Goal: Register for event/course

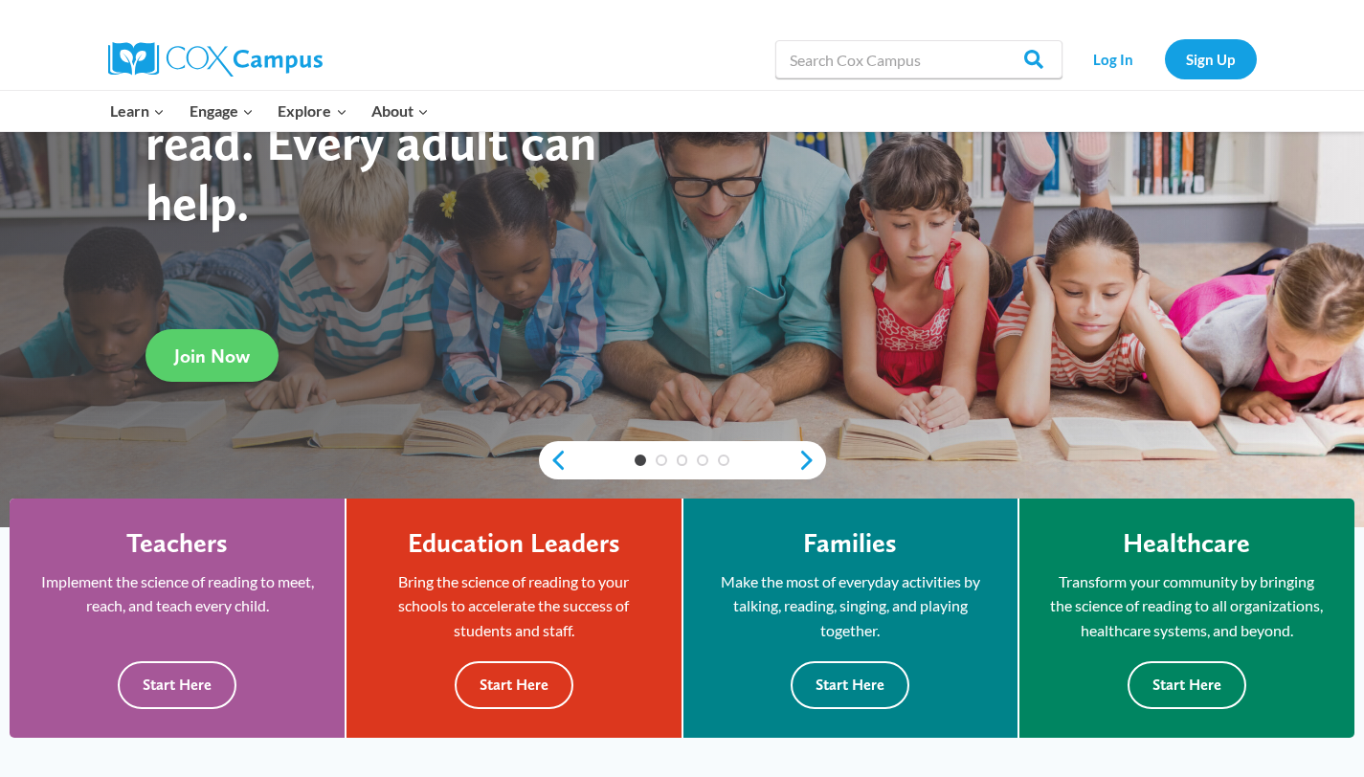
scroll to position [198, 0]
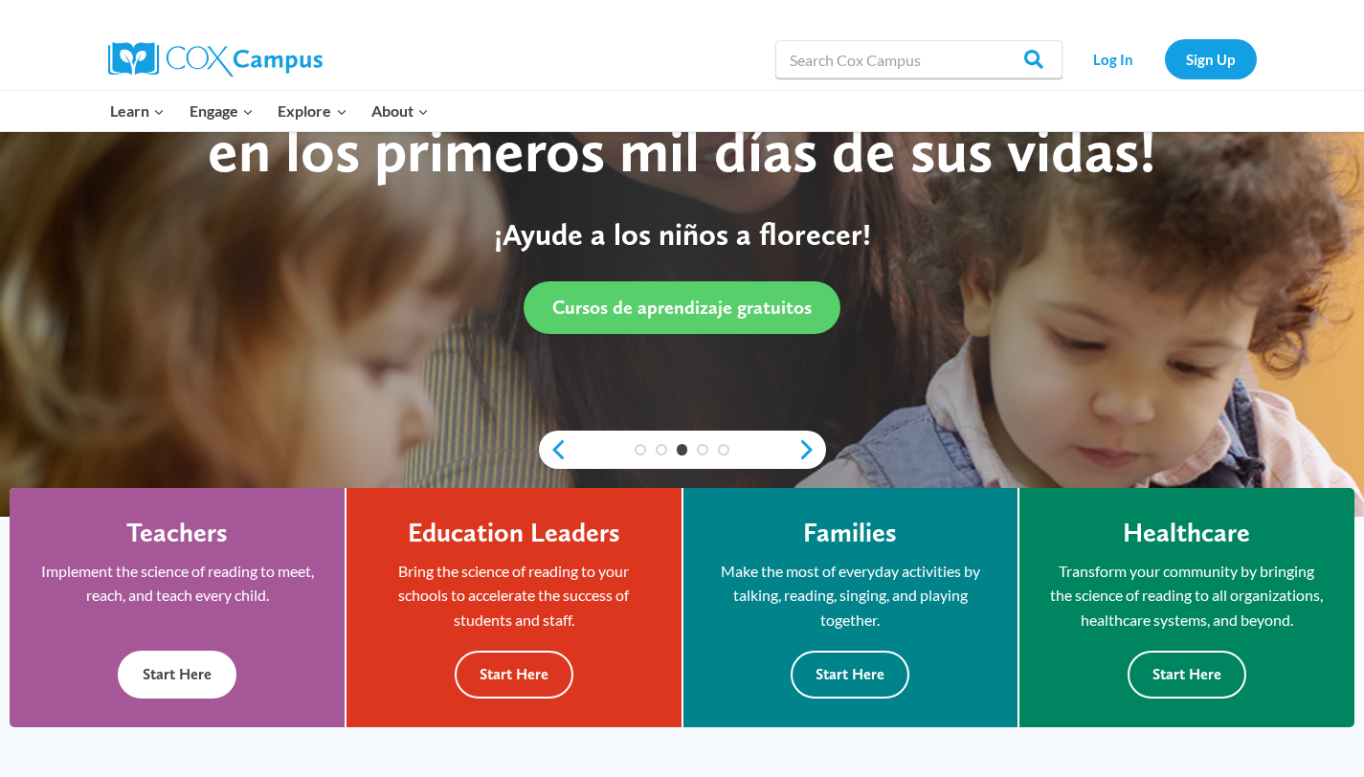
click at [210, 658] on button "Start Here" at bounding box center [177, 674] width 119 height 47
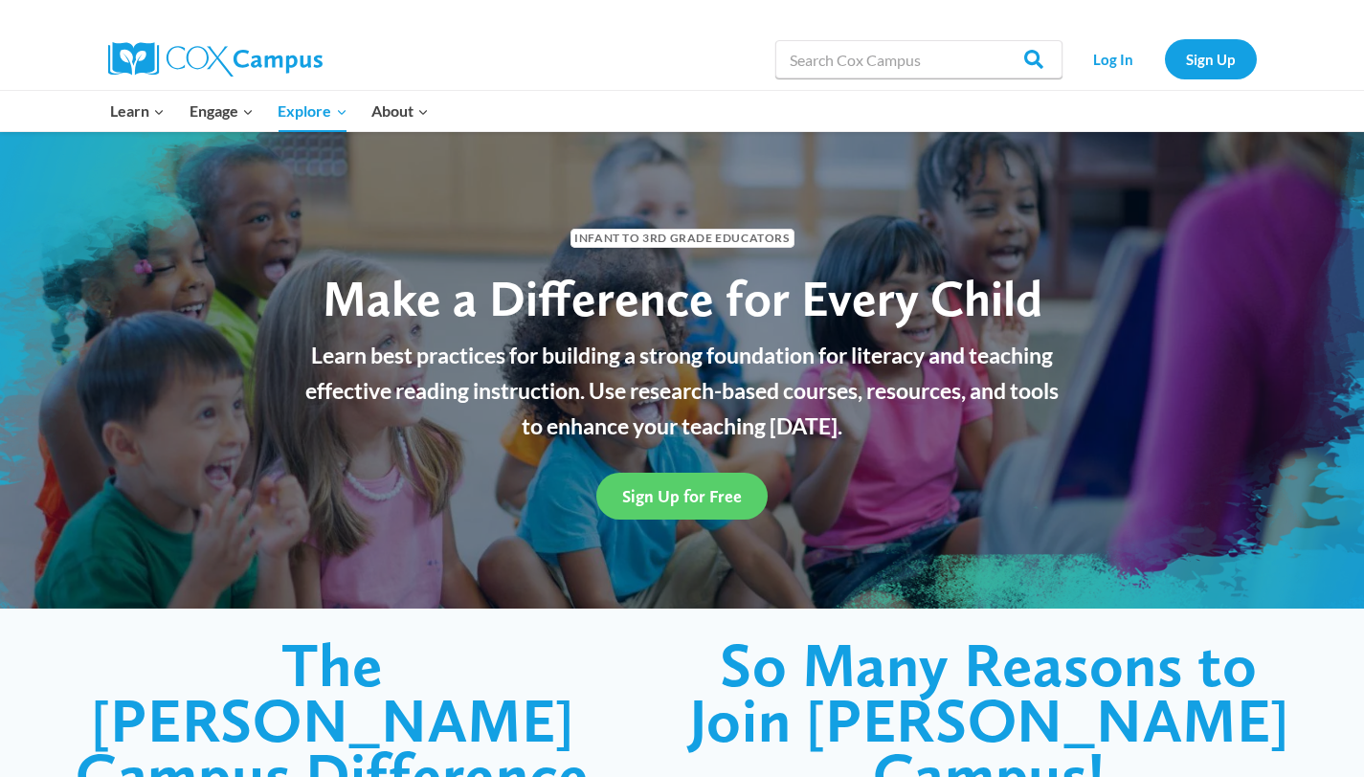
scroll to position [11, 0]
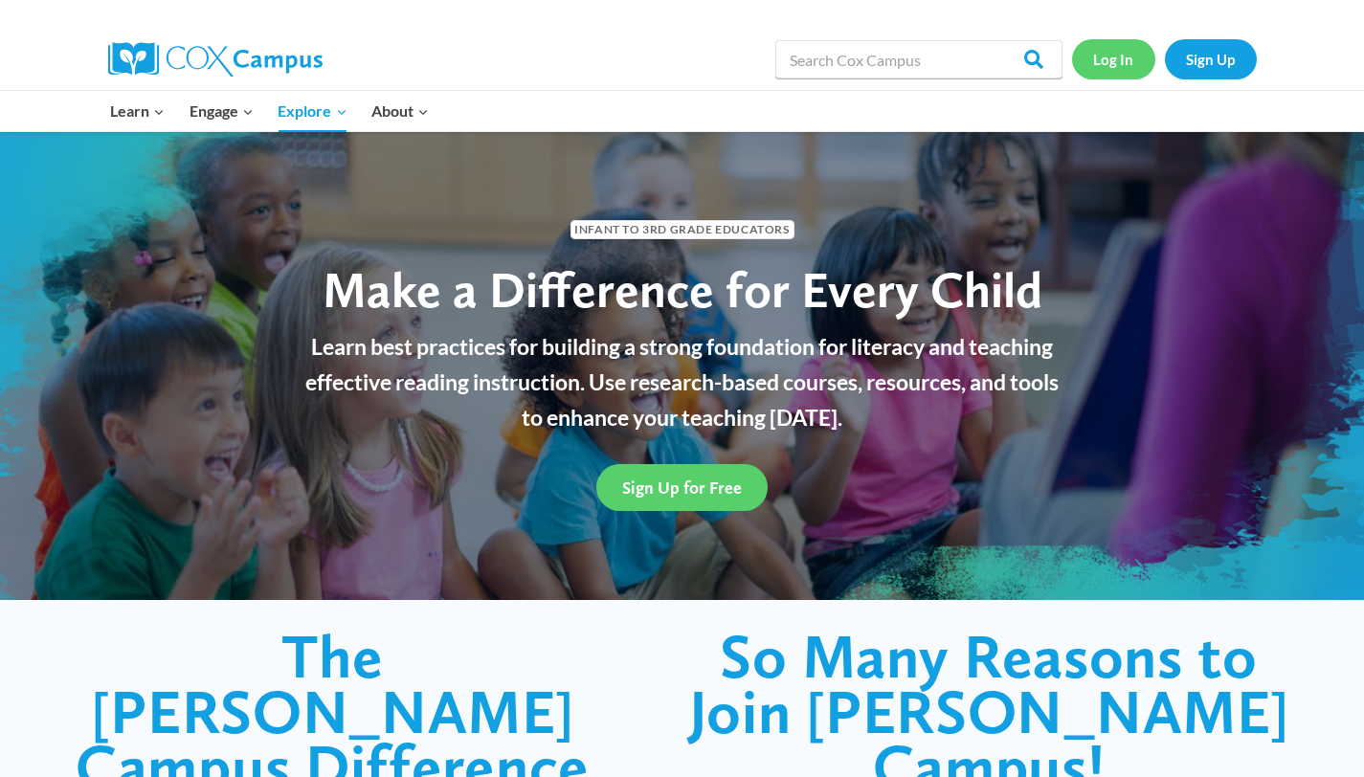
click at [1107, 62] on link "Log In" at bounding box center [1113, 58] width 83 height 39
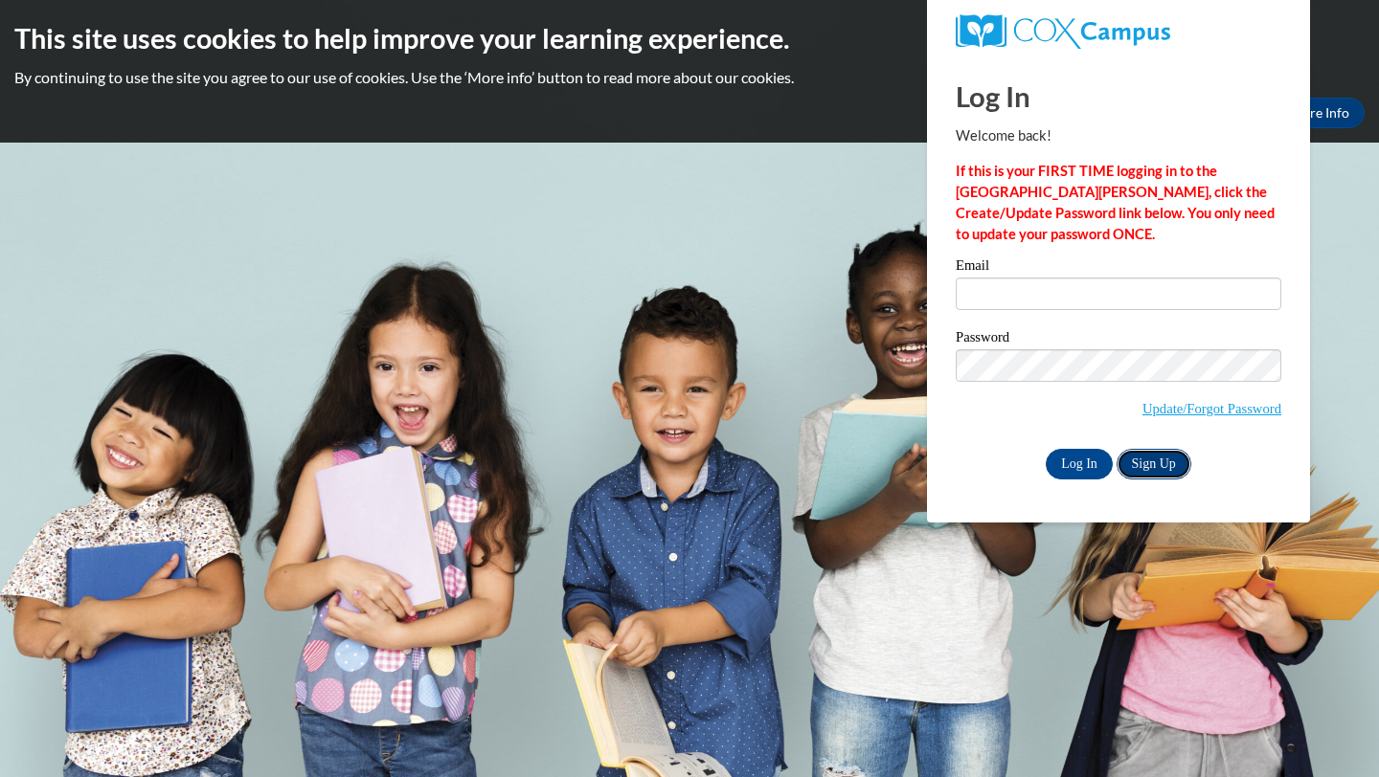
click at [1169, 476] on link "Sign Up" at bounding box center [1153, 464] width 75 height 31
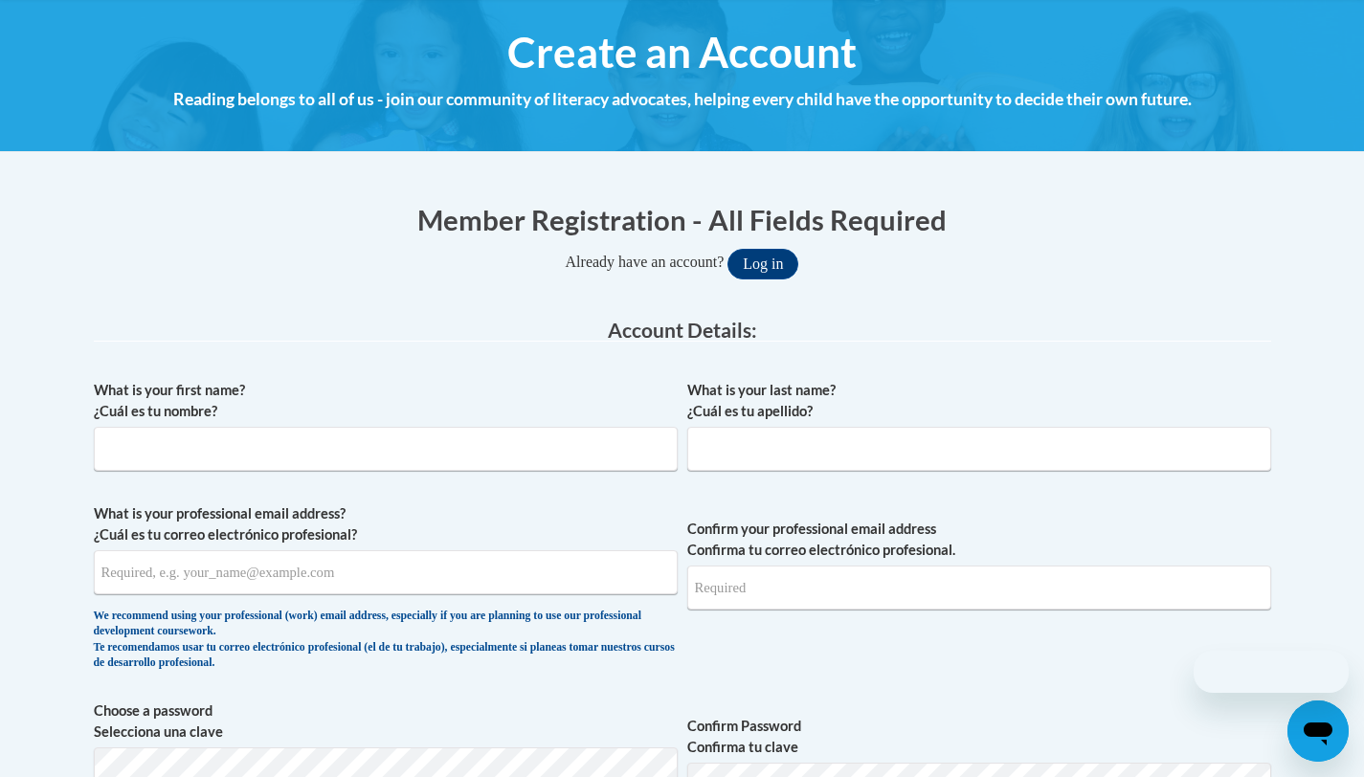
scroll to position [270, 0]
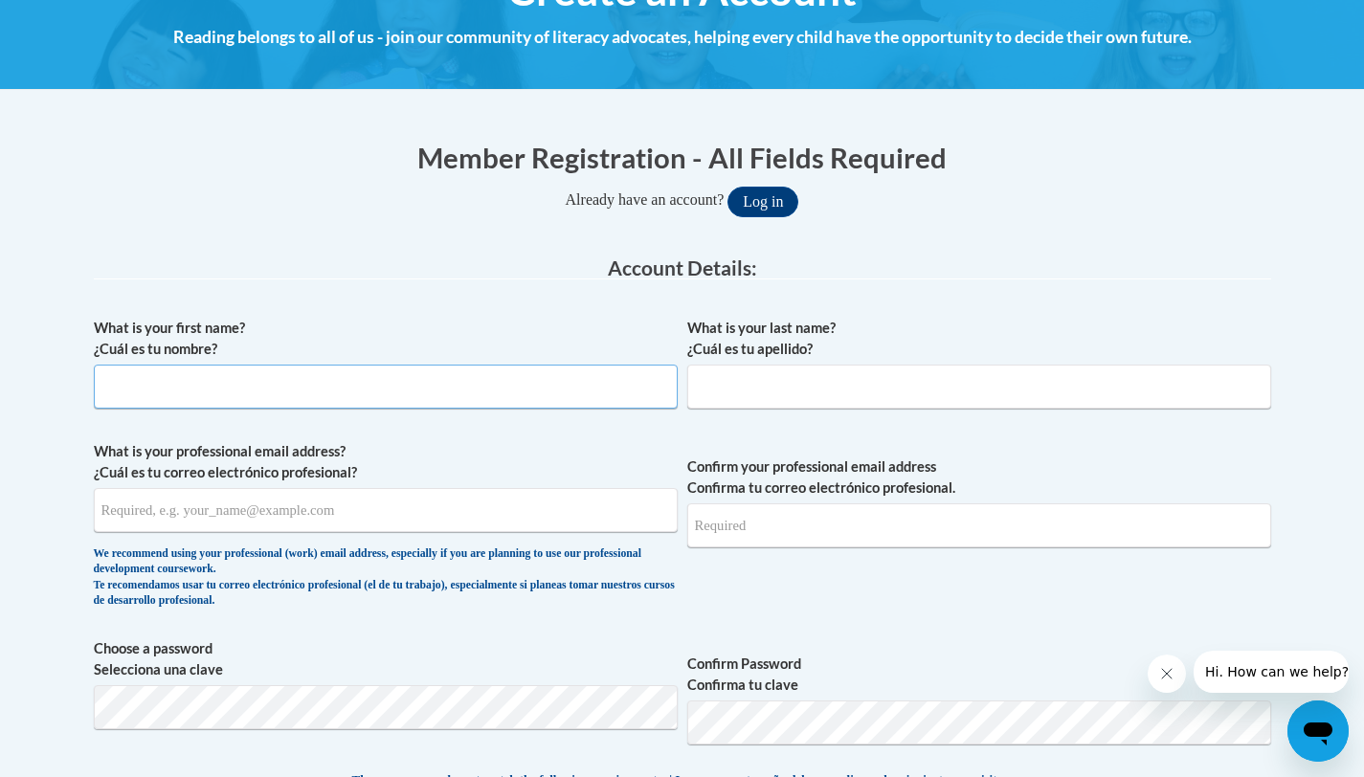
click at [484, 389] on input "What is your first name? ¿Cuál es tu nombre?" at bounding box center [386, 387] width 584 height 44
type input "A"
type input "Amberr"
type input "Walker"
click at [247, 504] on input "What is your professional email address? ¿Cuál es tu correo electrónico profesi…" at bounding box center [386, 510] width 584 height 44
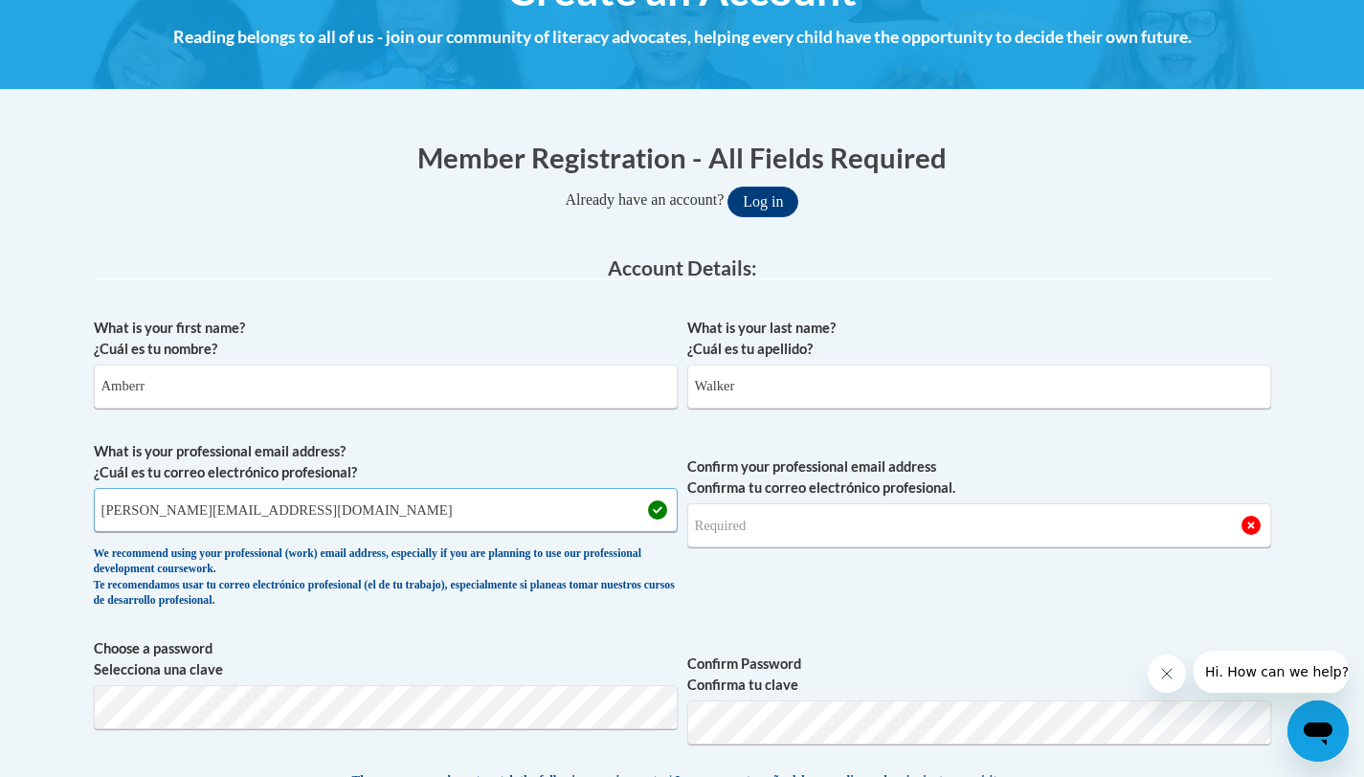
type input "a.walker@peaceacademycharter.org"
click at [753, 510] on input "Confirm your professional email address Confirma tu correo electrónico profesio…" at bounding box center [979, 526] width 584 height 44
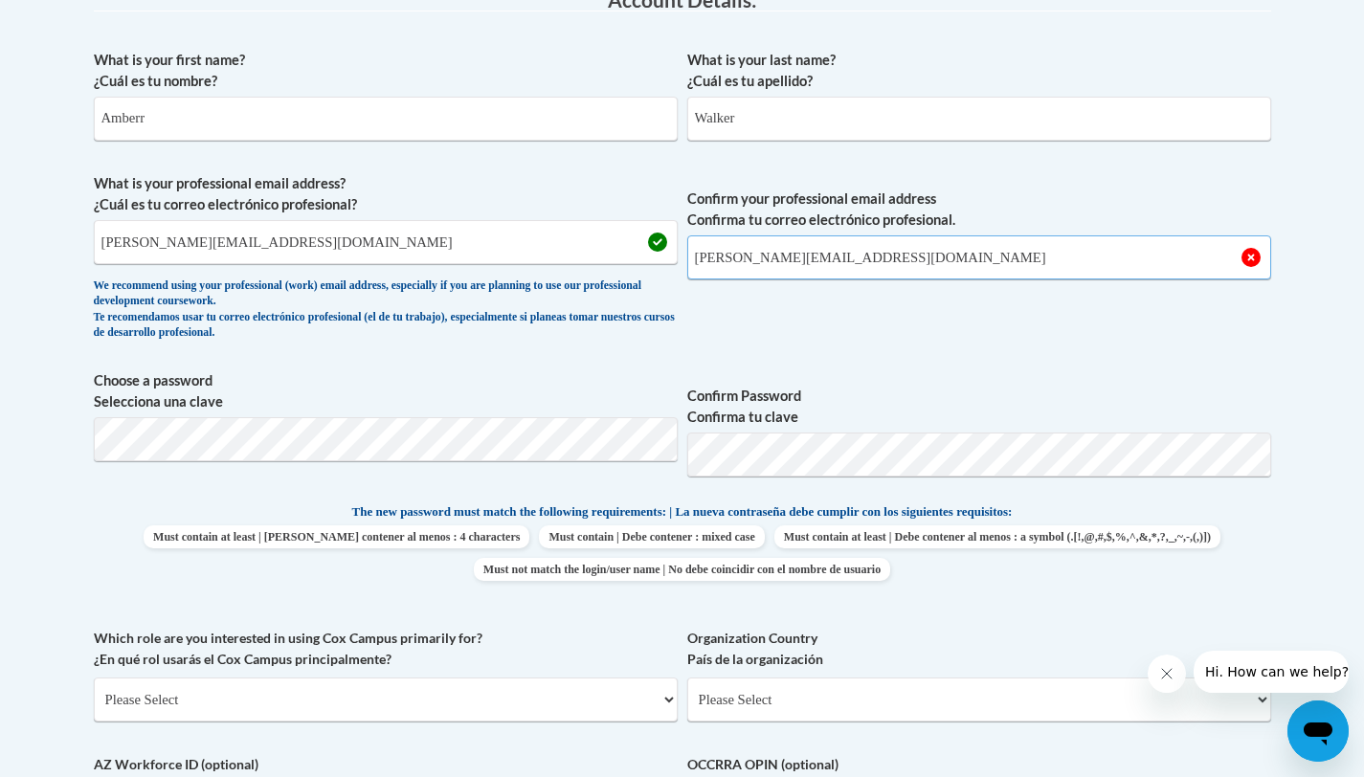
scroll to position [540, 0]
type input "a.walker@peaceacademycharter.org"
click at [1095, 357] on div "What is your first name? ¿Cuál es tu nombre? Amberr What is your last name? ¿Cu…" at bounding box center [682, 474] width 1177 height 873
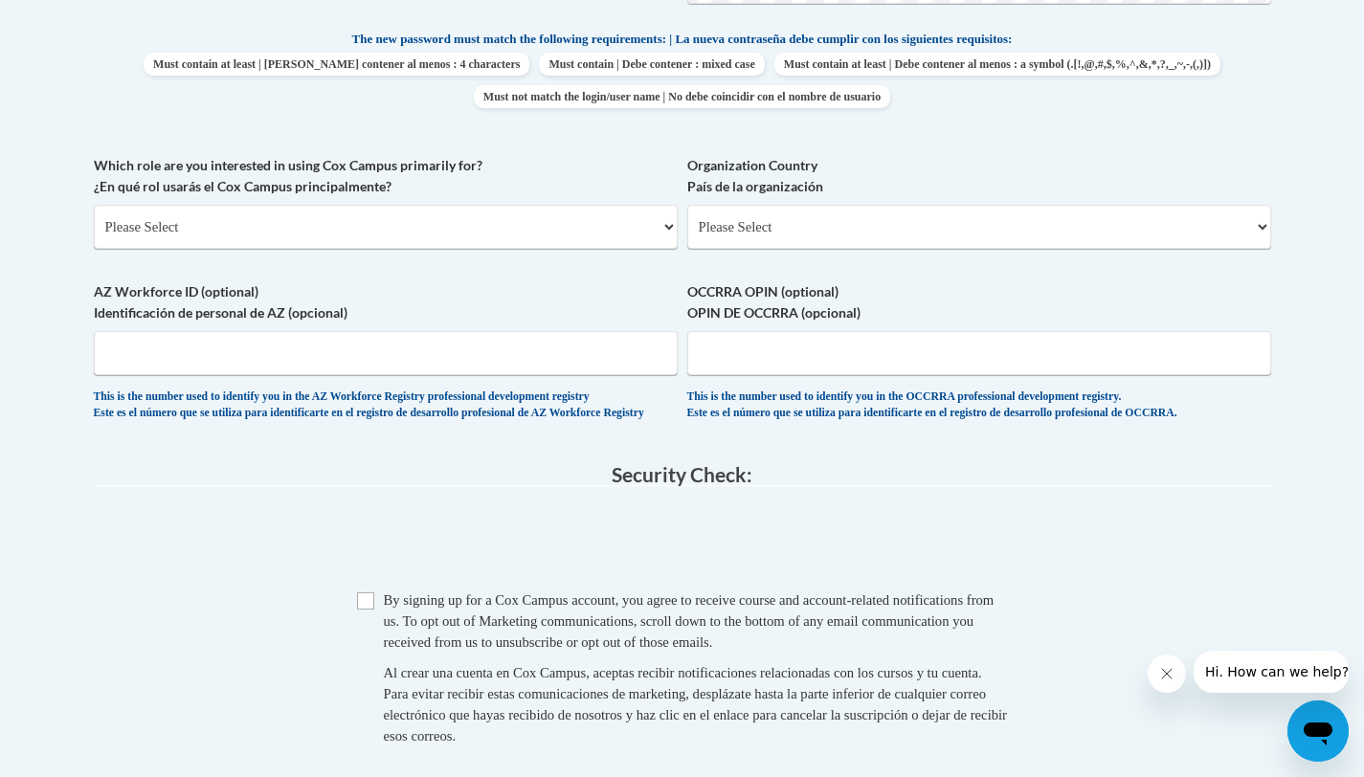
scroll to position [1026, 0]
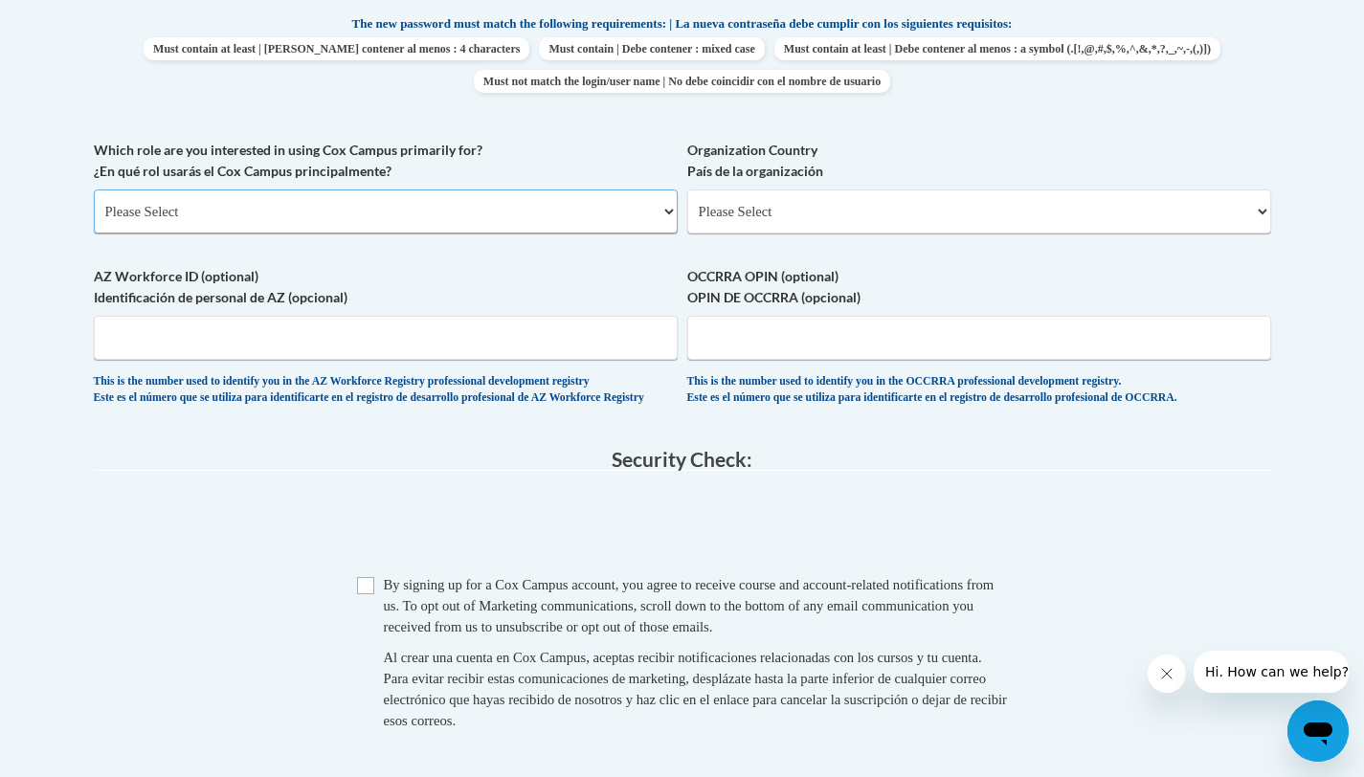
click at [525, 210] on select "Please Select College/University | Colegio/Universidad Community/Nonprofit Part…" at bounding box center [386, 212] width 584 height 44
select select "fbf2d438-af2f-41f8-98f1-81c410e29de3"
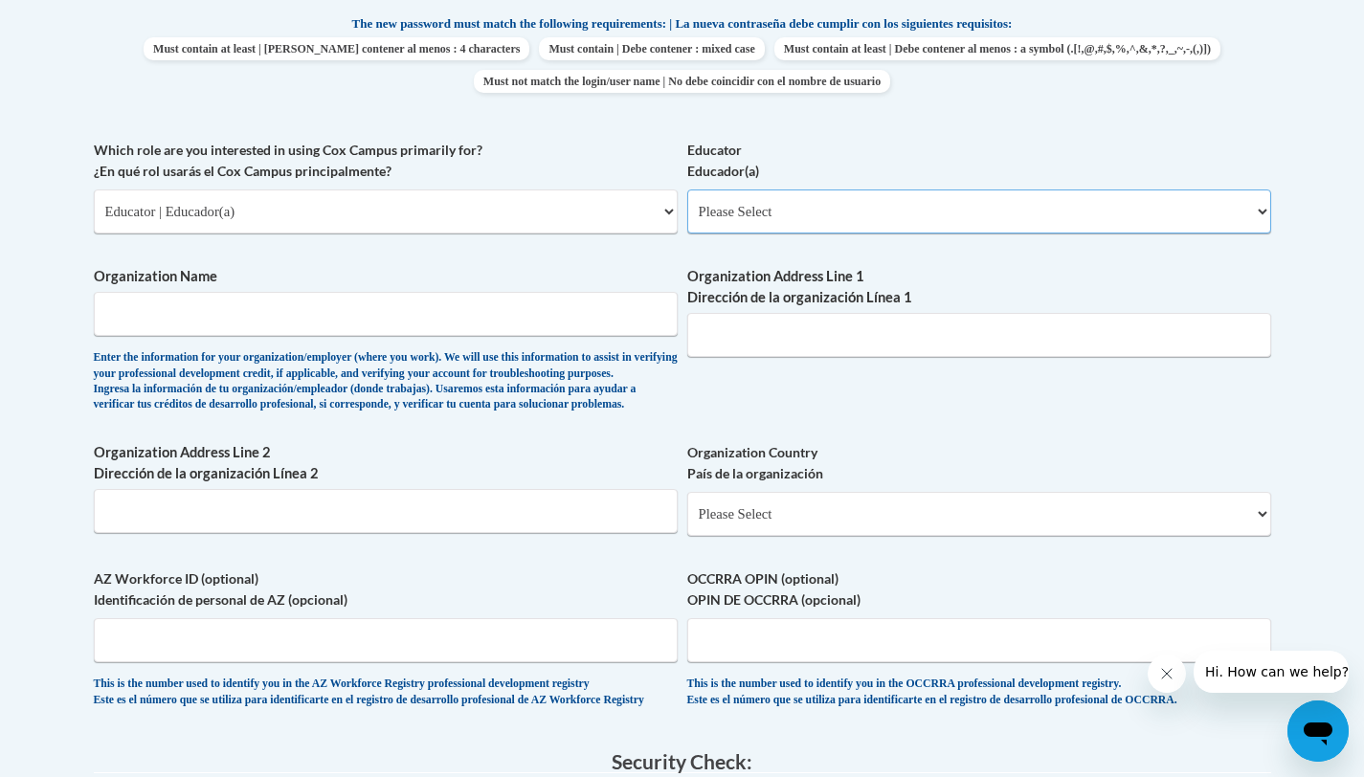
click at [797, 214] on select "Please Select Early Learning/Daycare Teacher/Family Home Care Provider | Maestr…" at bounding box center [979, 212] width 584 height 44
select select "8e40623d-54d0-45cd-9f92-5df65cd3f8cf"
click at [731, 213] on select "Please Select Early Learning/Daycare Teacher/Family Home Care Provider | Maestr…" at bounding box center [979, 212] width 584 height 44
click at [364, 315] on input "Organization Name" at bounding box center [386, 314] width 584 height 44
type input "Peace Academy Charter"
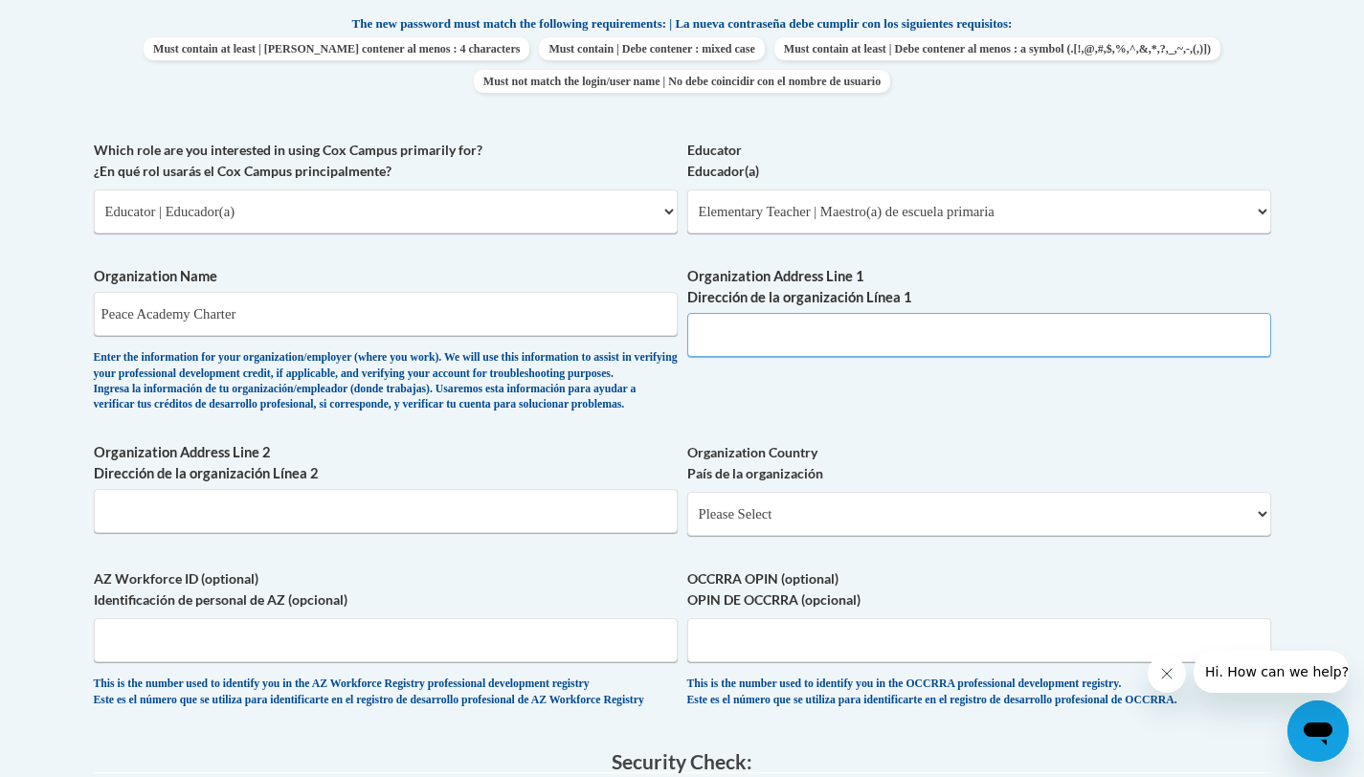
click at [776, 347] on input "Organization Address Line 1 Dirección de la organización Línea 1" at bounding box center [979, 335] width 584 height 44
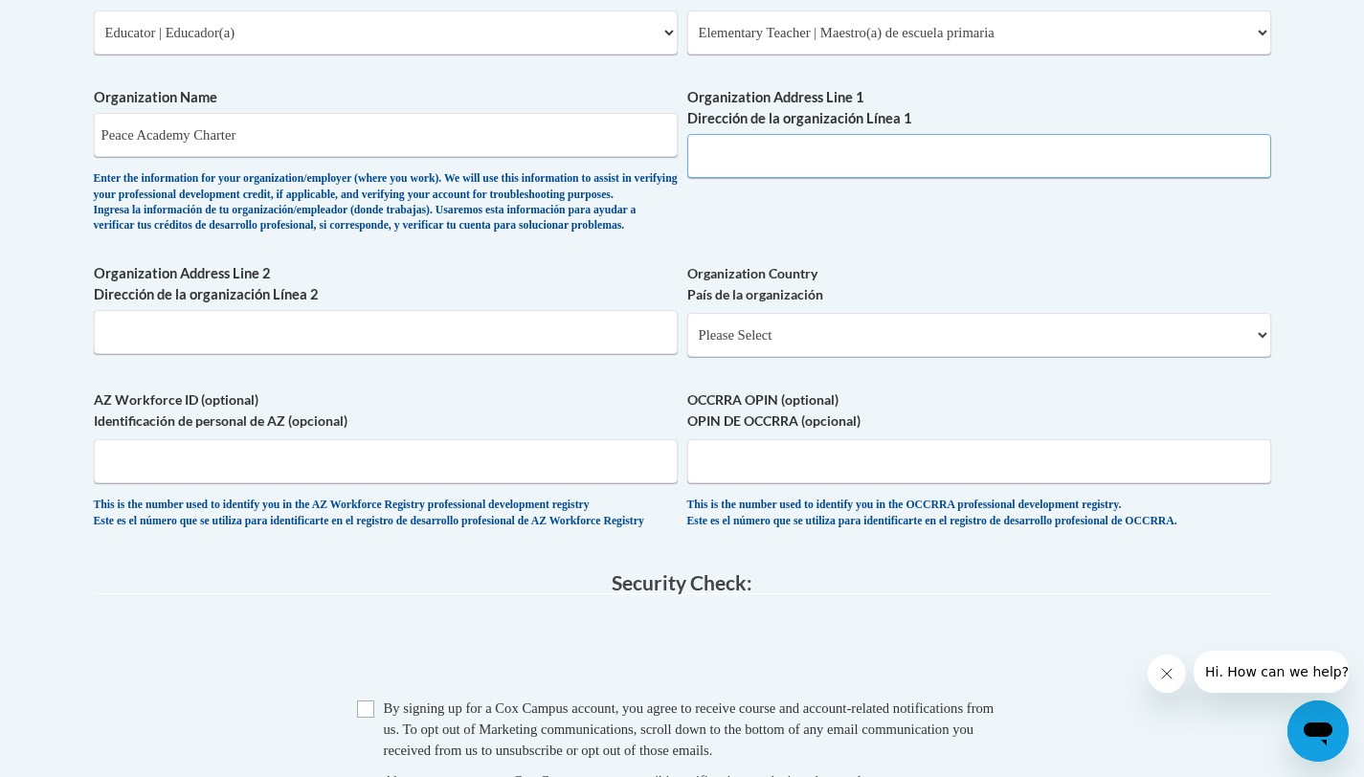
scroll to position [1211, 0]
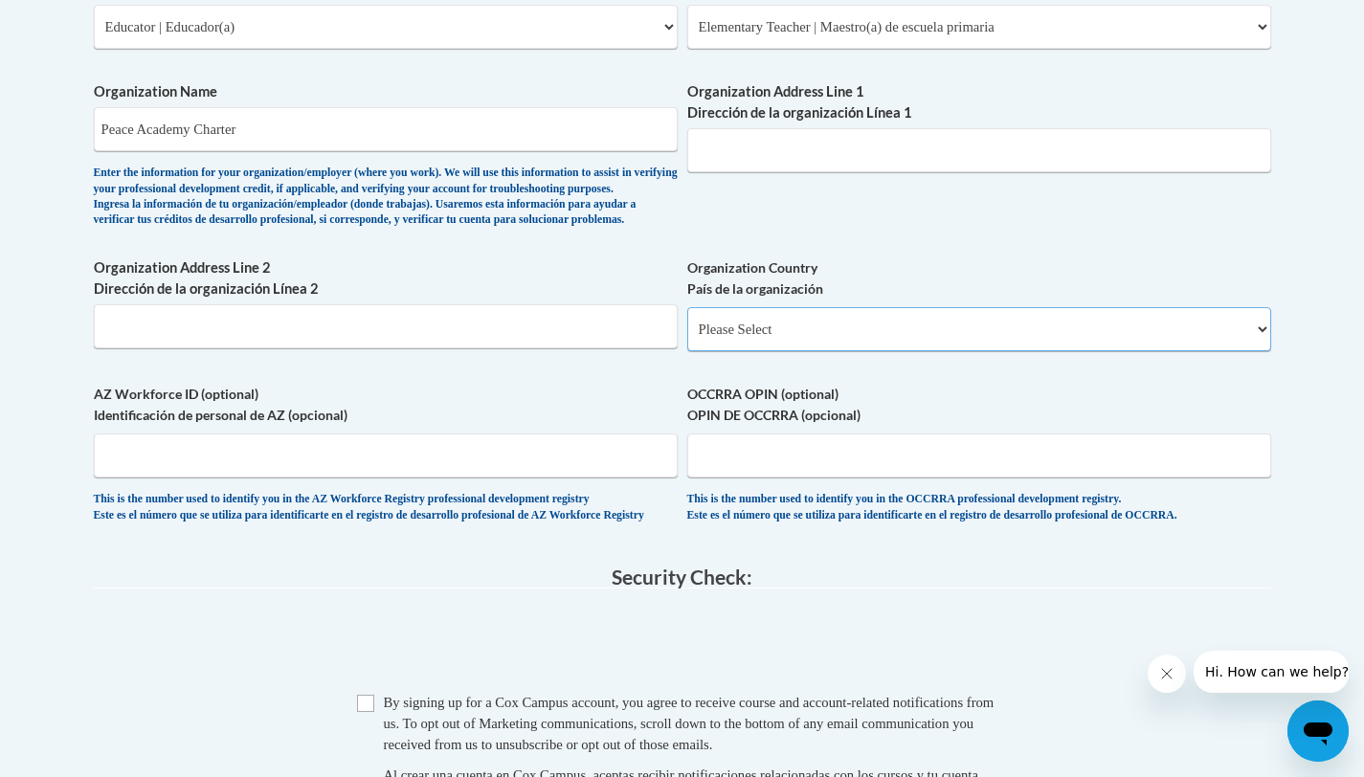
click at [743, 351] on select "Please Select United States | Estados Unidos Outside of the United States | Fue…" at bounding box center [979, 329] width 584 height 44
select select "ad49bcad-a171-4b2e-b99c-48b446064914"
select select
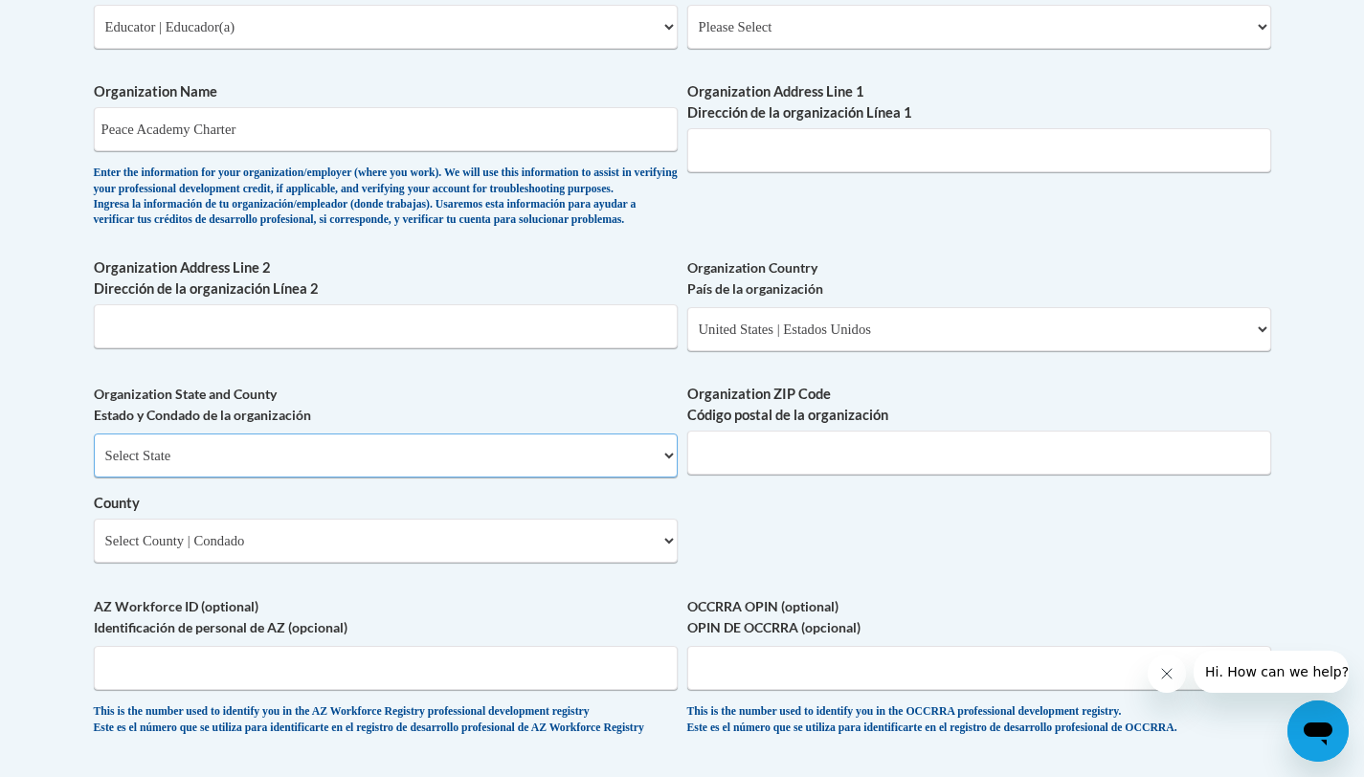
click at [544, 477] on select "Select State Alabama Alaska Arizona Arkansas California Colorado Connecticut De…" at bounding box center [386, 456] width 584 height 44
select select "Georgia"
click at [811, 475] on input "Organization ZIP Code Código postal de la organización" at bounding box center [979, 453] width 584 height 44
type input "30032"
click at [603, 563] on select "Select County Appling Atkinson Bacon Baker Baldwin Banks Barrow Bartow Ben Hill…" at bounding box center [386, 541] width 584 height 44
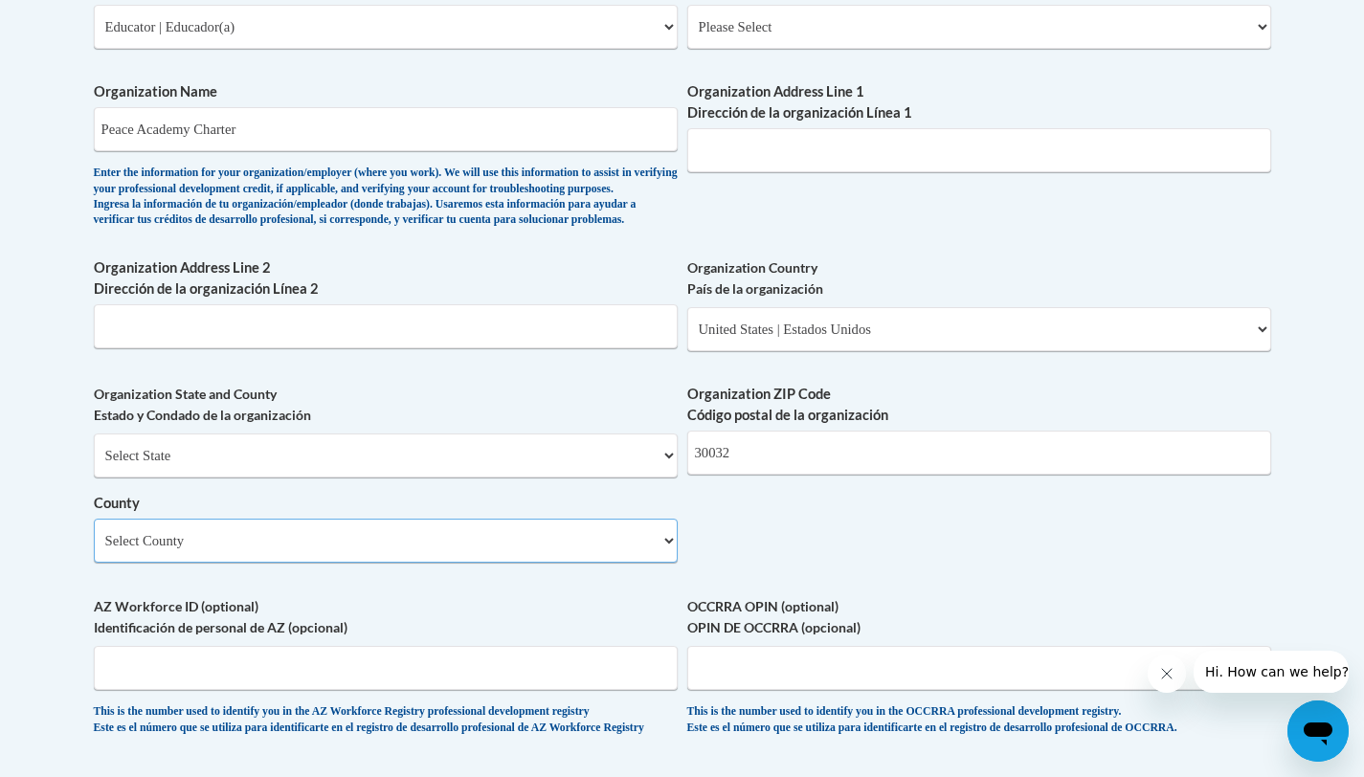
select select "DeKalb"
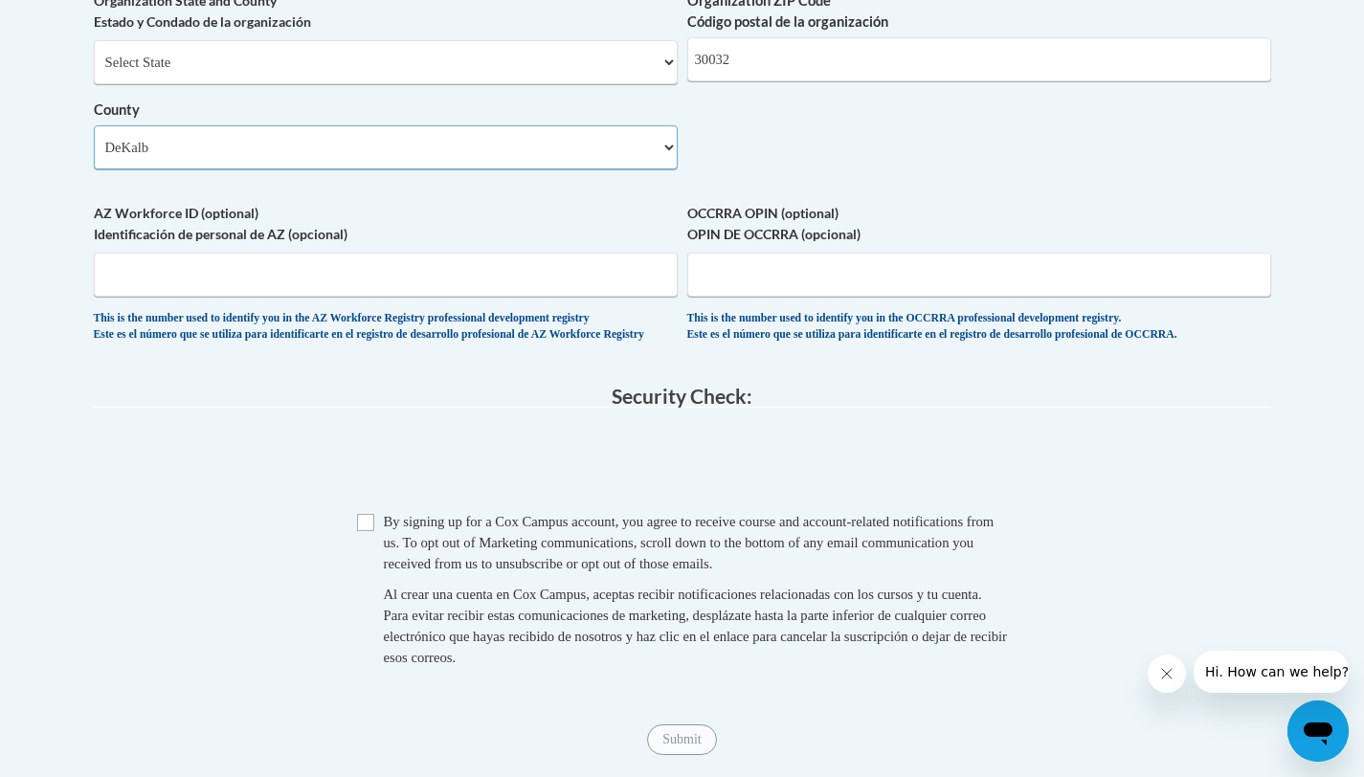
scroll to position [1619, 0]
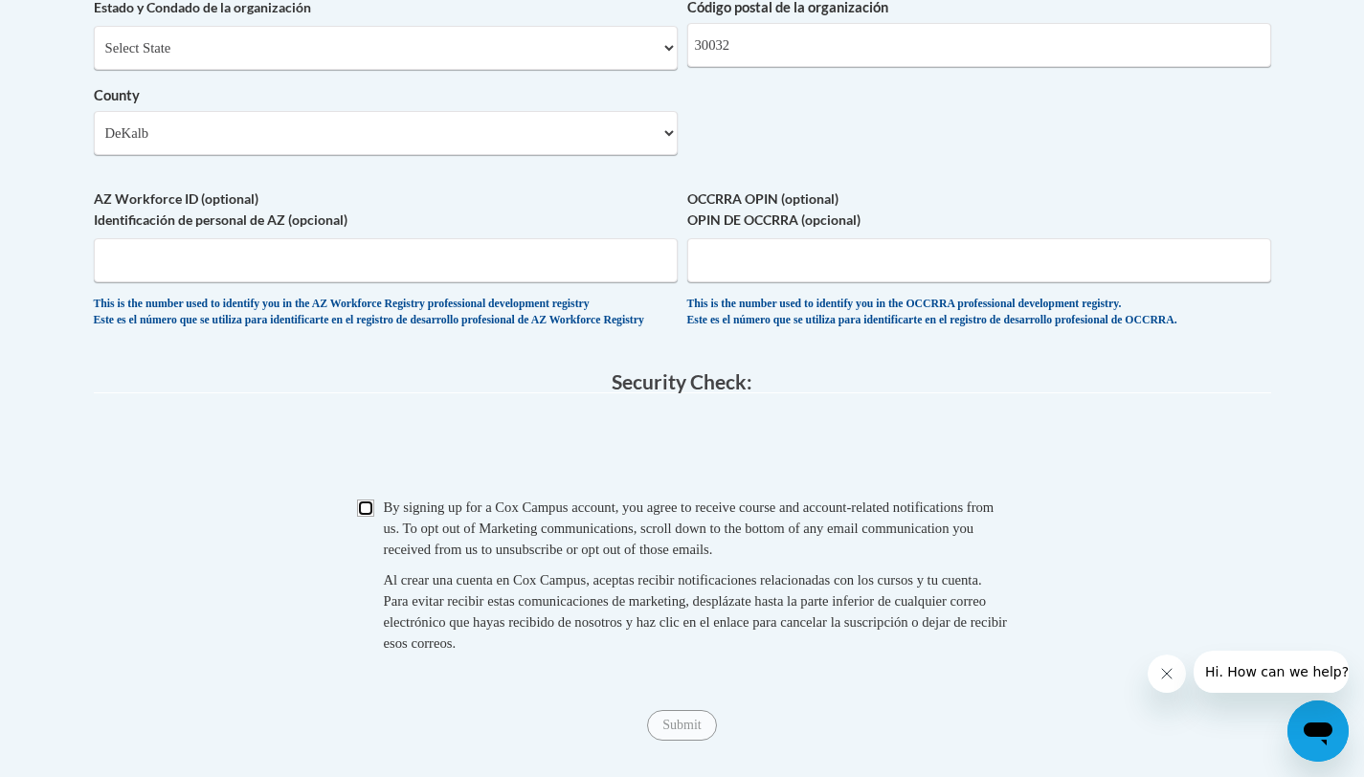
click at [369, 517] on input "Checkbox" at bounding box center [365, 508] width 17 height 17
checkbox input "true"
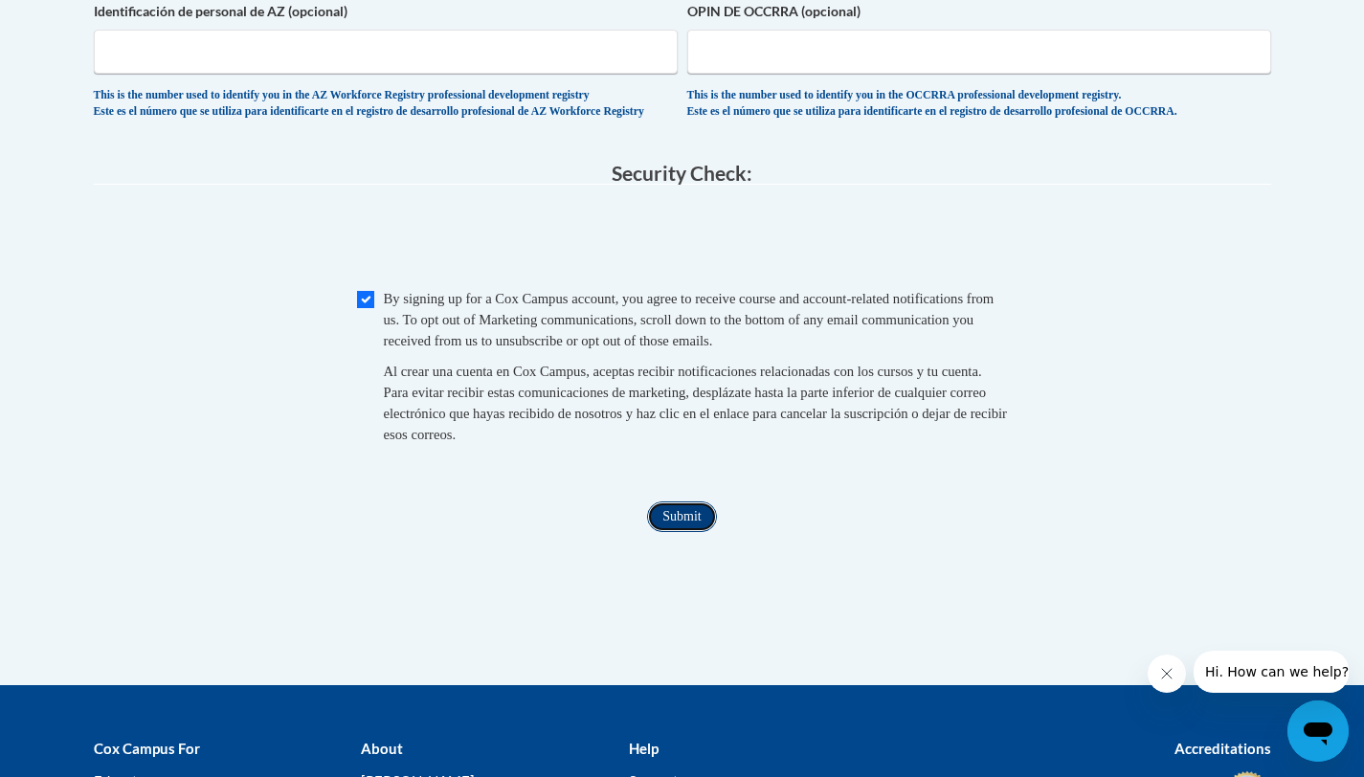
click at [684, 532] on input "Submit" at bounding box center [681, 517] width 69 height 31
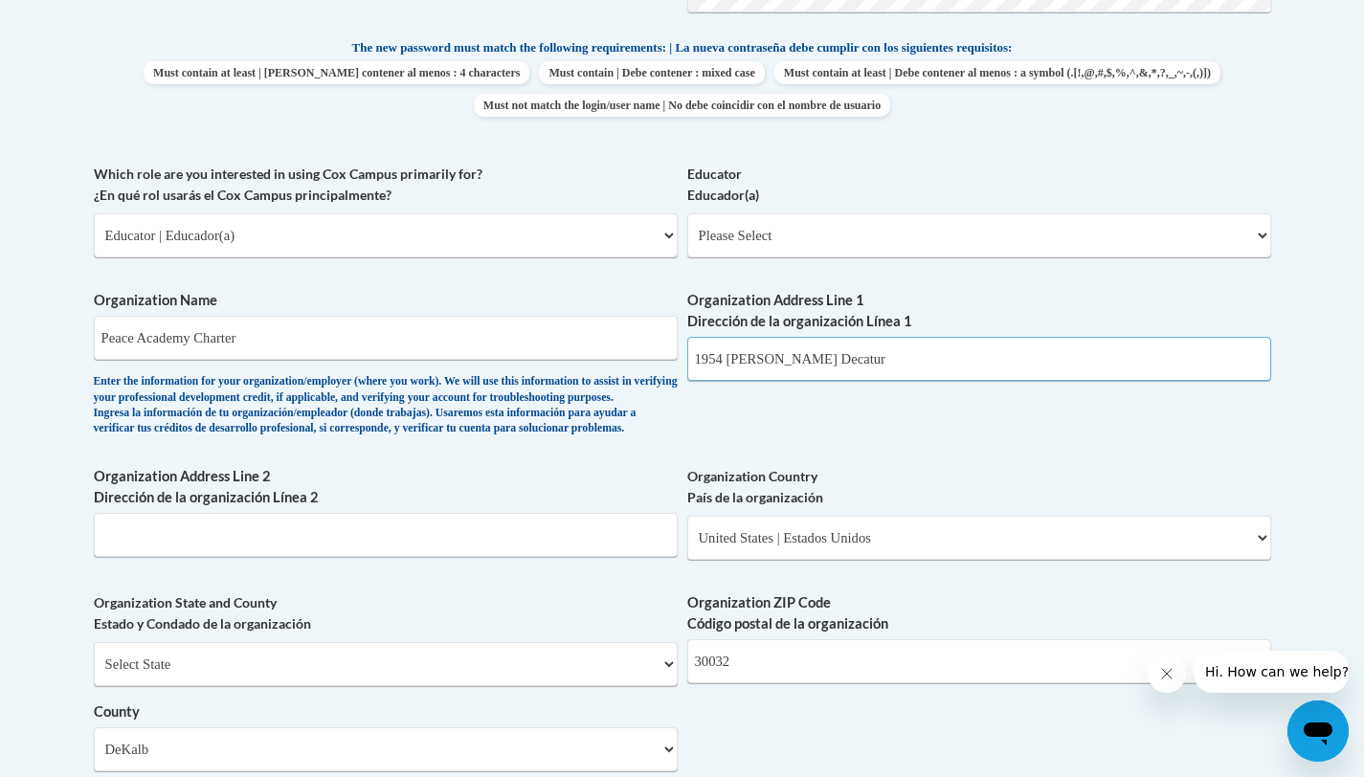
scroll to position [996, 0]
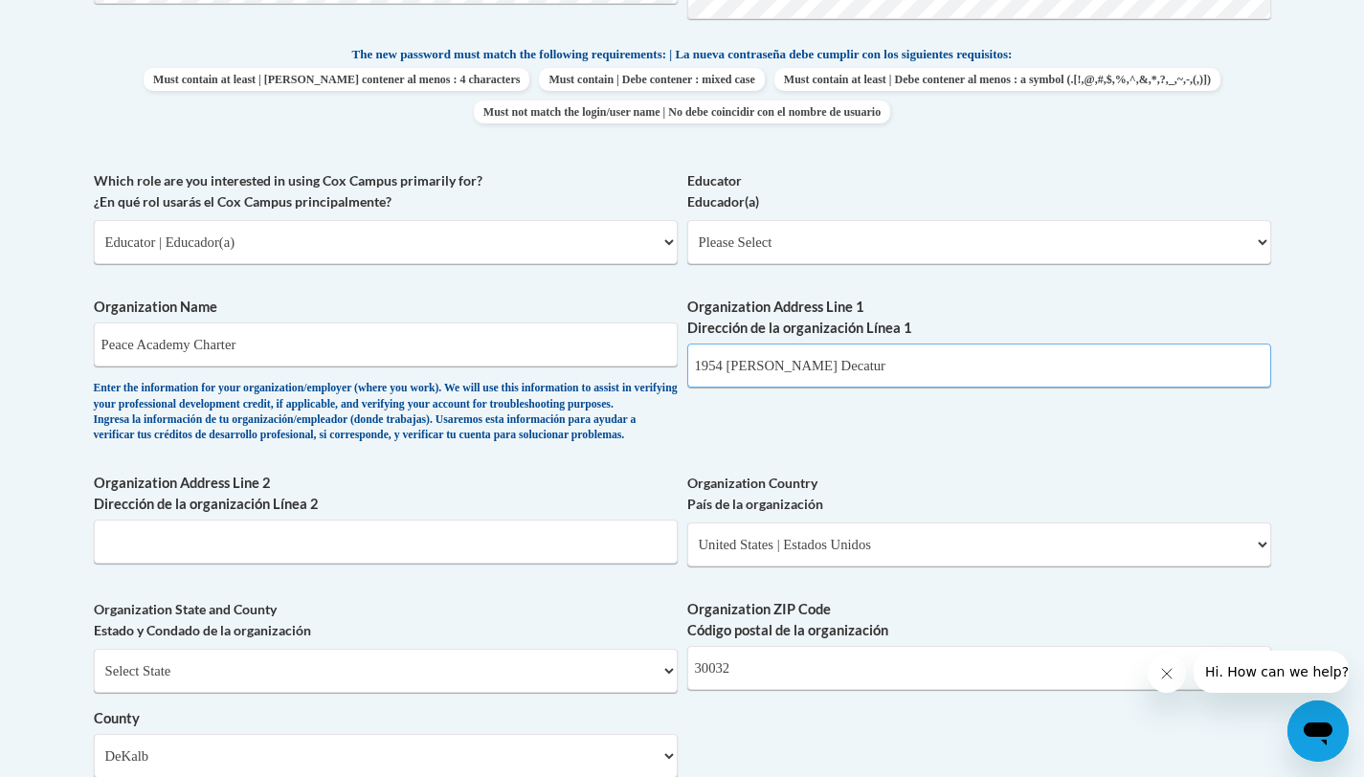
type input "1954 Candler Rd Decatur"
click at [395, 564] on input "Organization Address Line 2 Dirección de la organización Línea 2" at bounding box center [386, 542] width 584 height 44
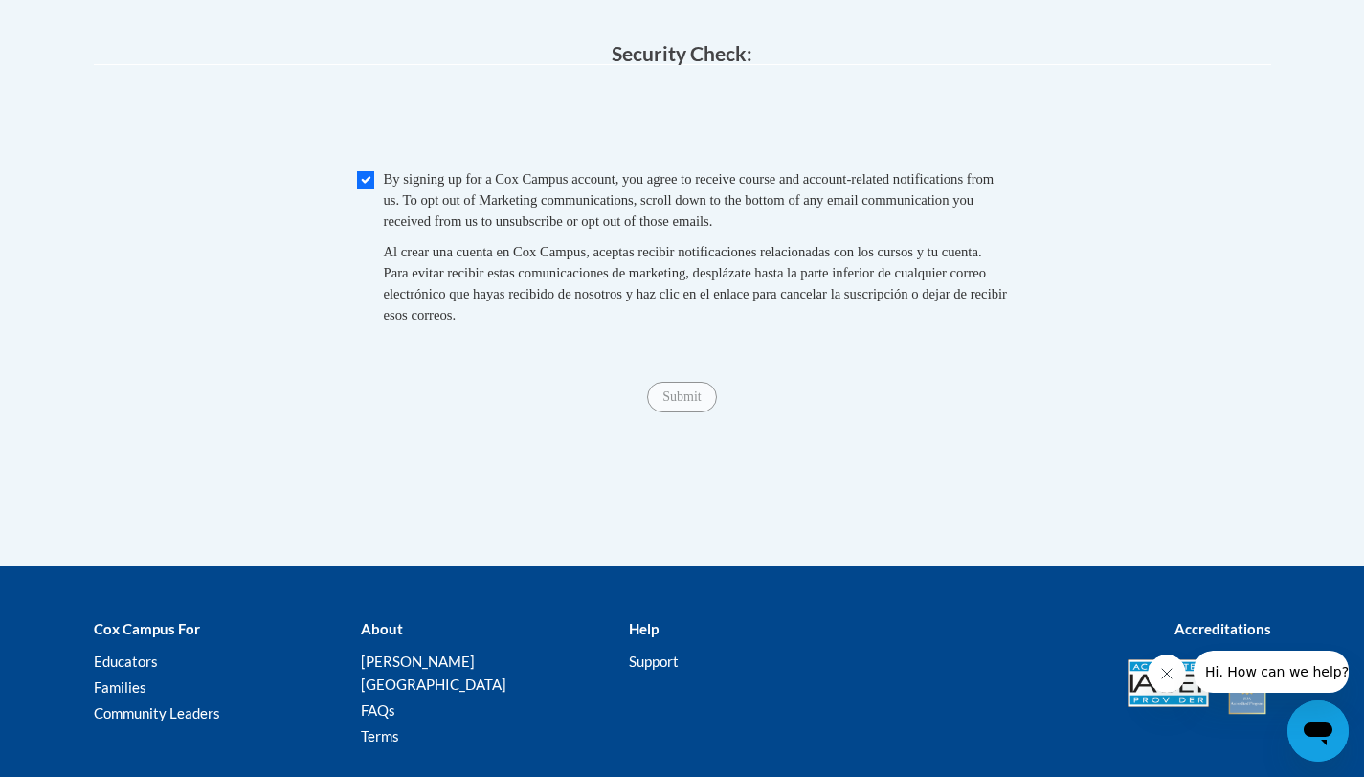
scroll to position [1946, 0]
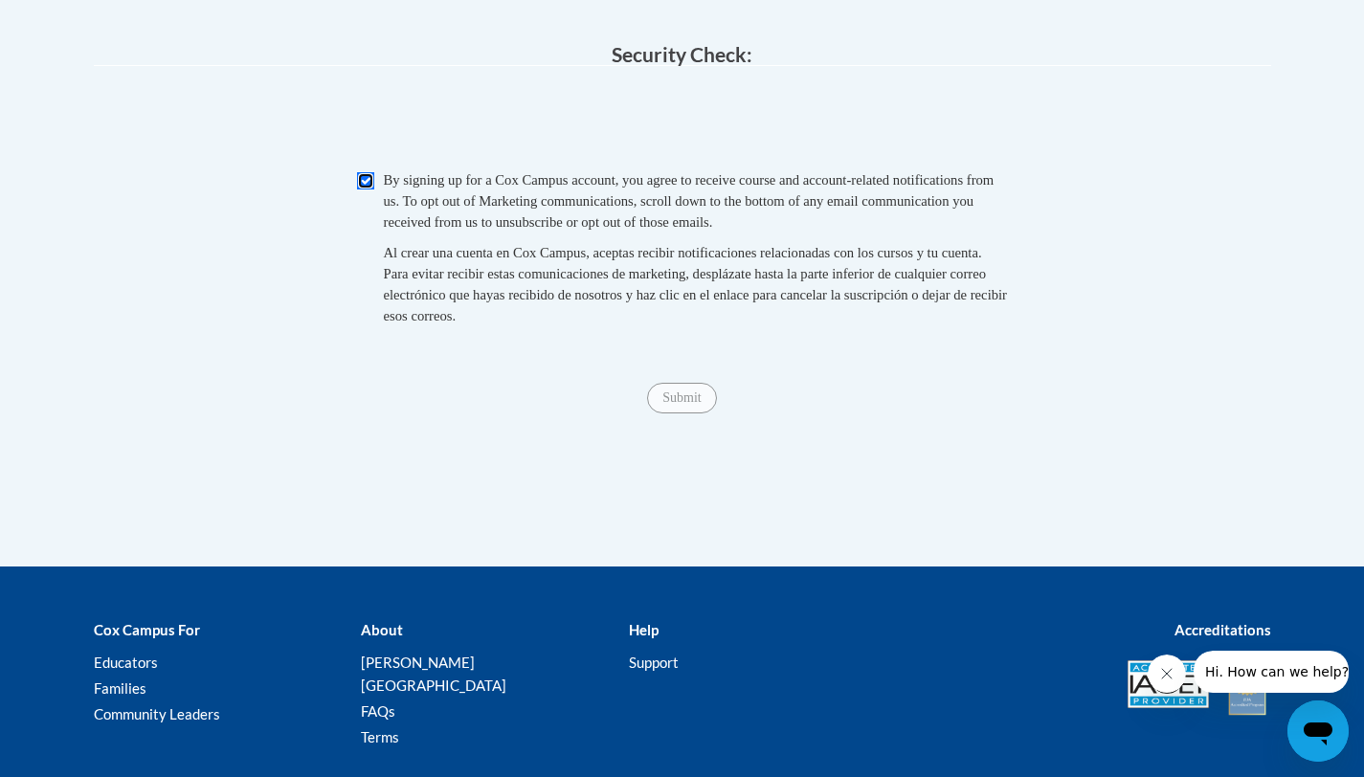
click at [366, 190] on input "Checkbox" at bounding box center [365, 180] width 17 height 17
checkbox input "true"
click at [678, 414] on input "Submit" at bounding box center [681, 398] width 69 height 31
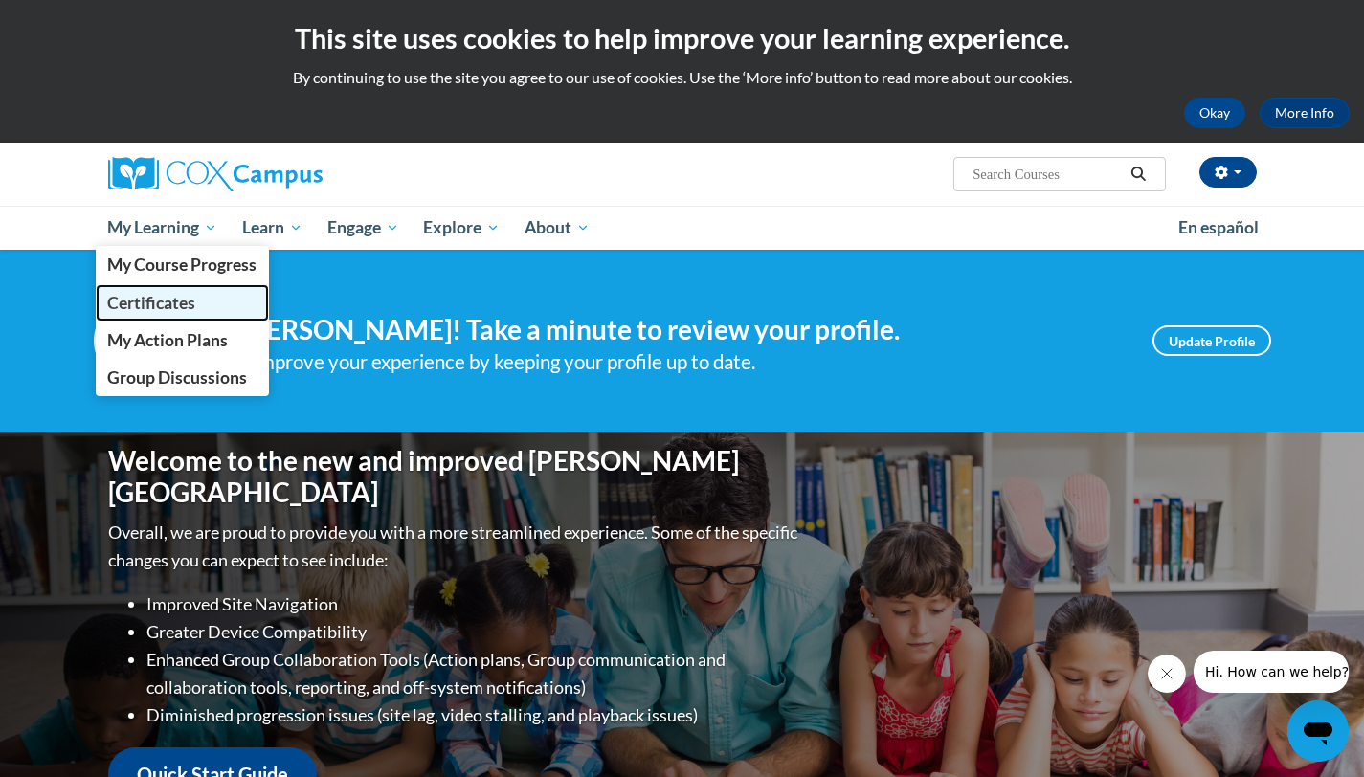
click at [188, 297] on span "Certificates" at bounding box center [151, 303] width 88 height 20
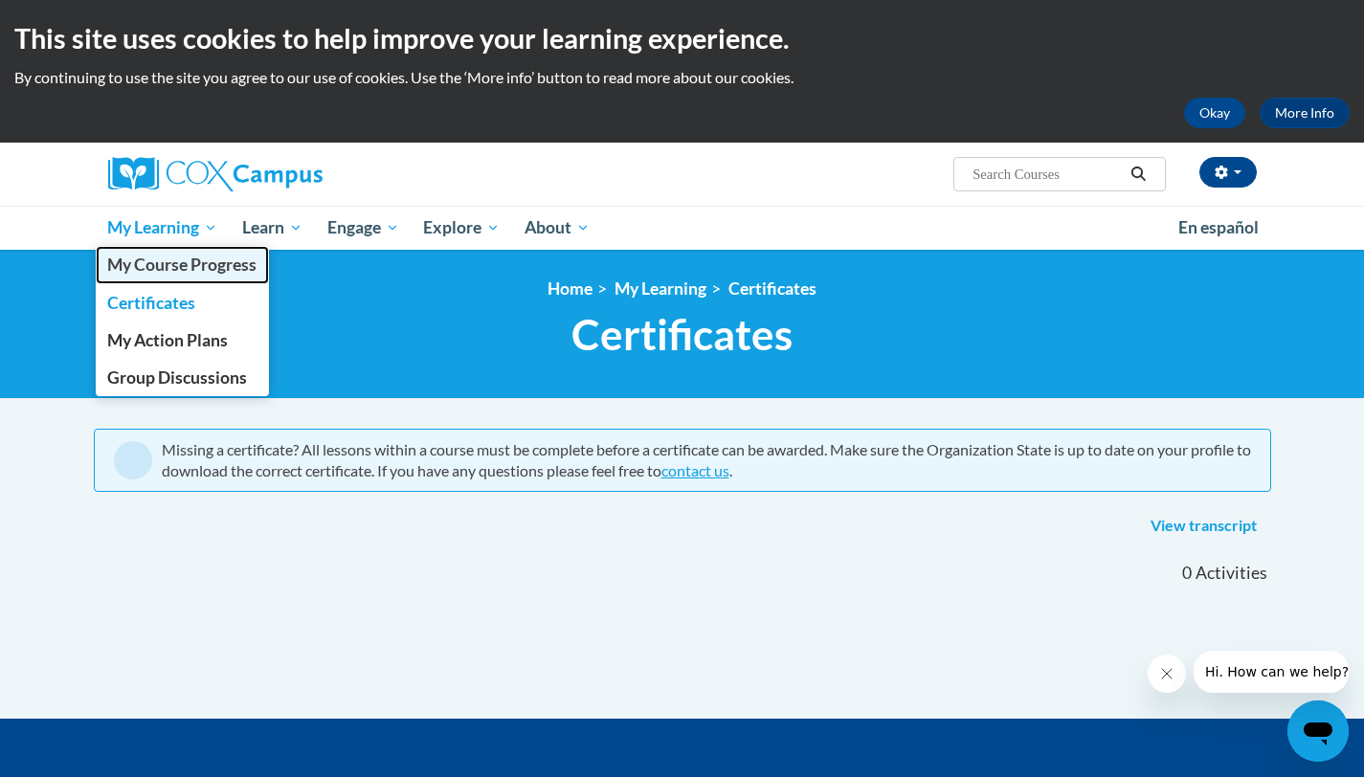
click at [191, 271] on span "My Course Progress" at bounding box center [181, 265] width 149 height 20
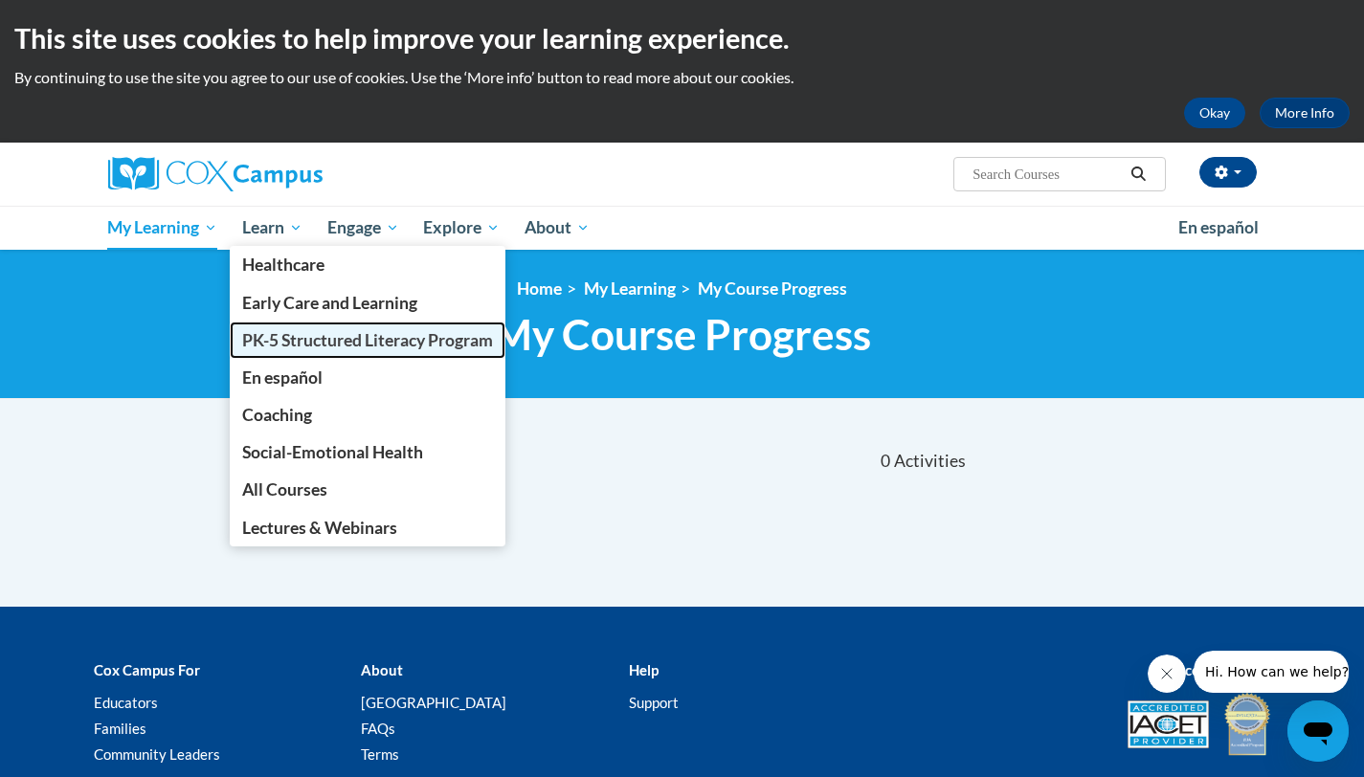
click at [293, 345] on span "PK-5 Structured Literacy Program" at bounding box center [367, 340] width 251 height 20
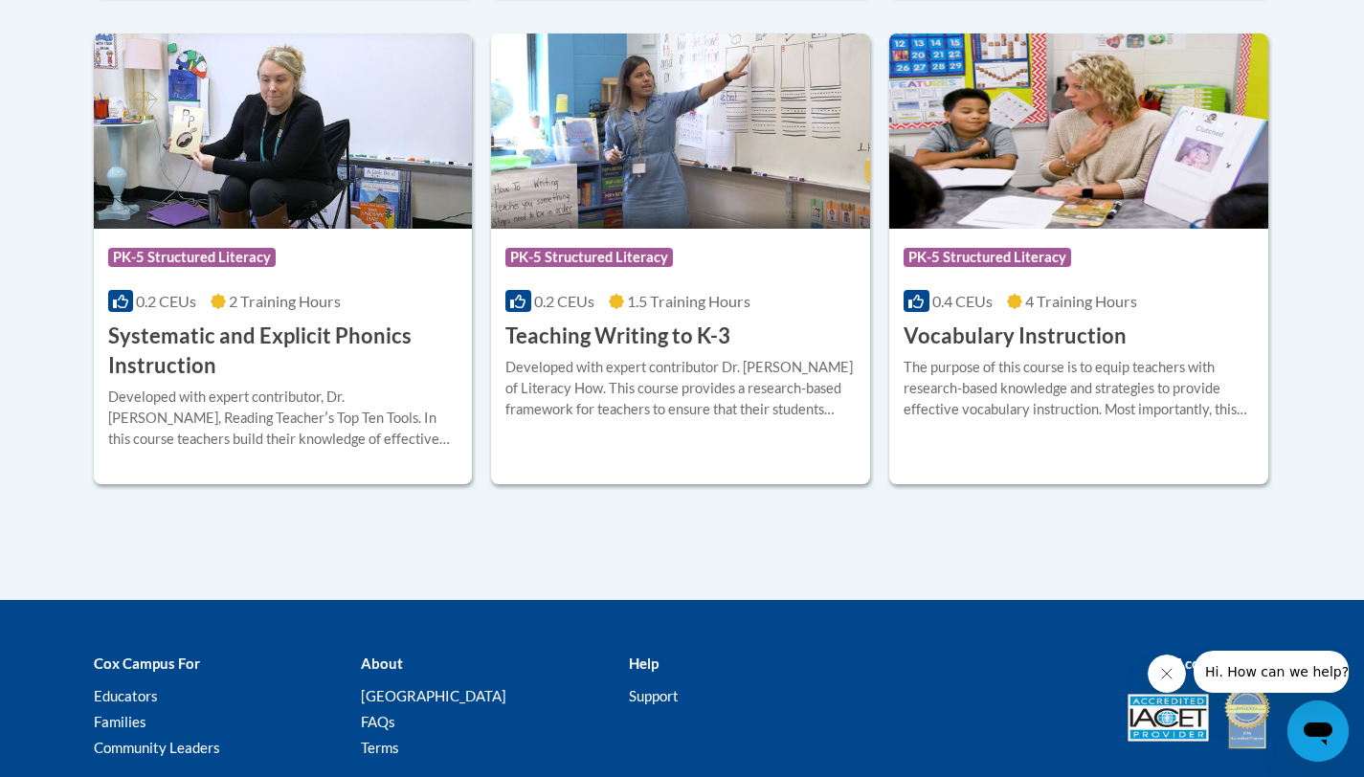
scroll to position [2290, 0]
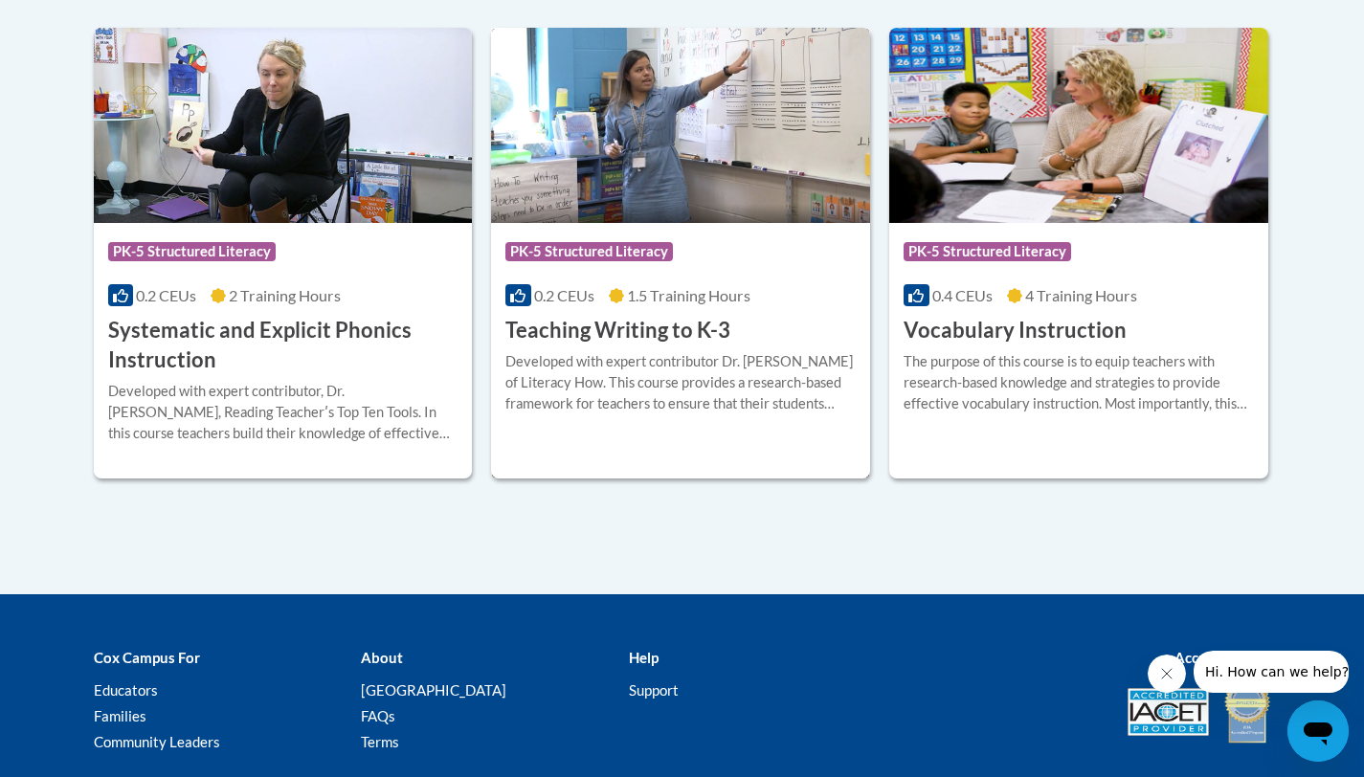
click at [702, 270] on div "Course Category: PK-5 Structured Literacy" at bounding box center [680, 254] width 350 height 43
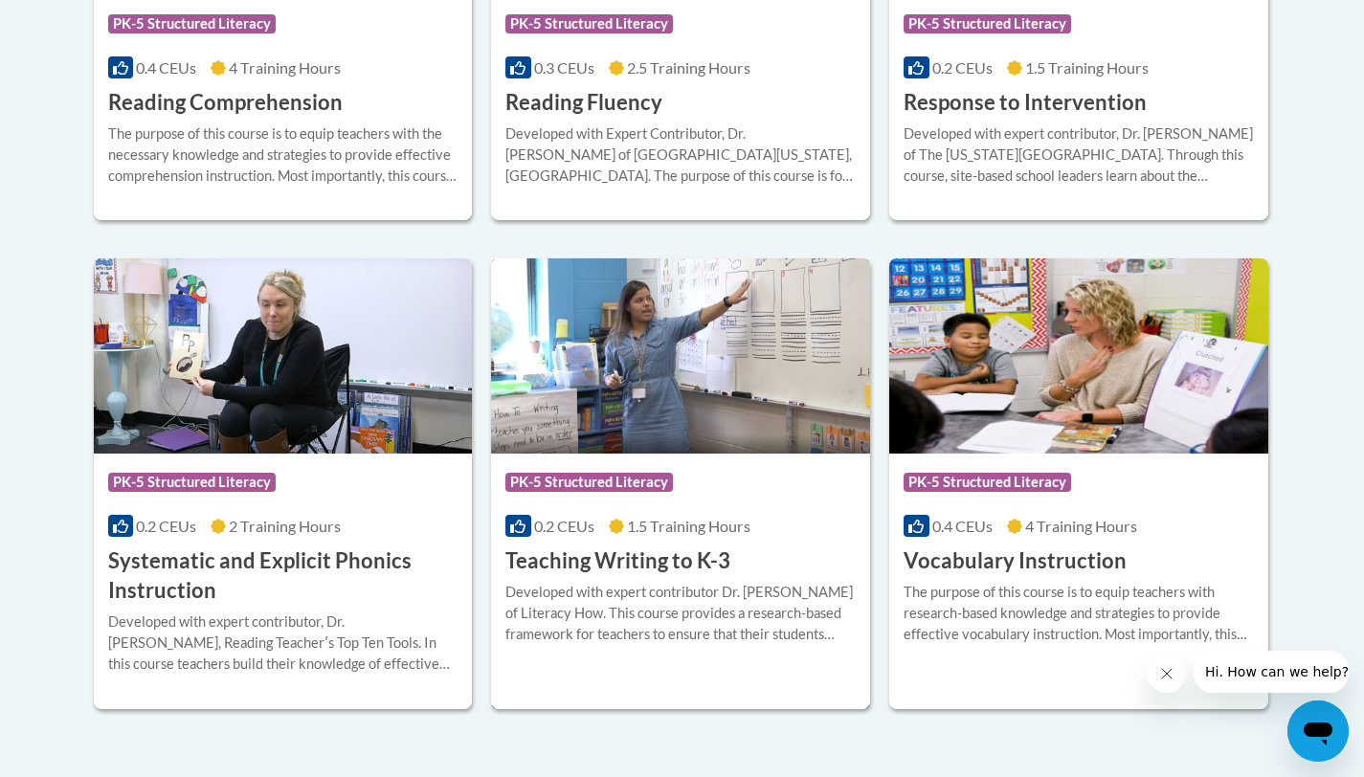
scroll to position [2058, 0]
click at [579, 482] on span "PK-5 Structured Literacy" at bounding box center [589, 483] width 168 height 19
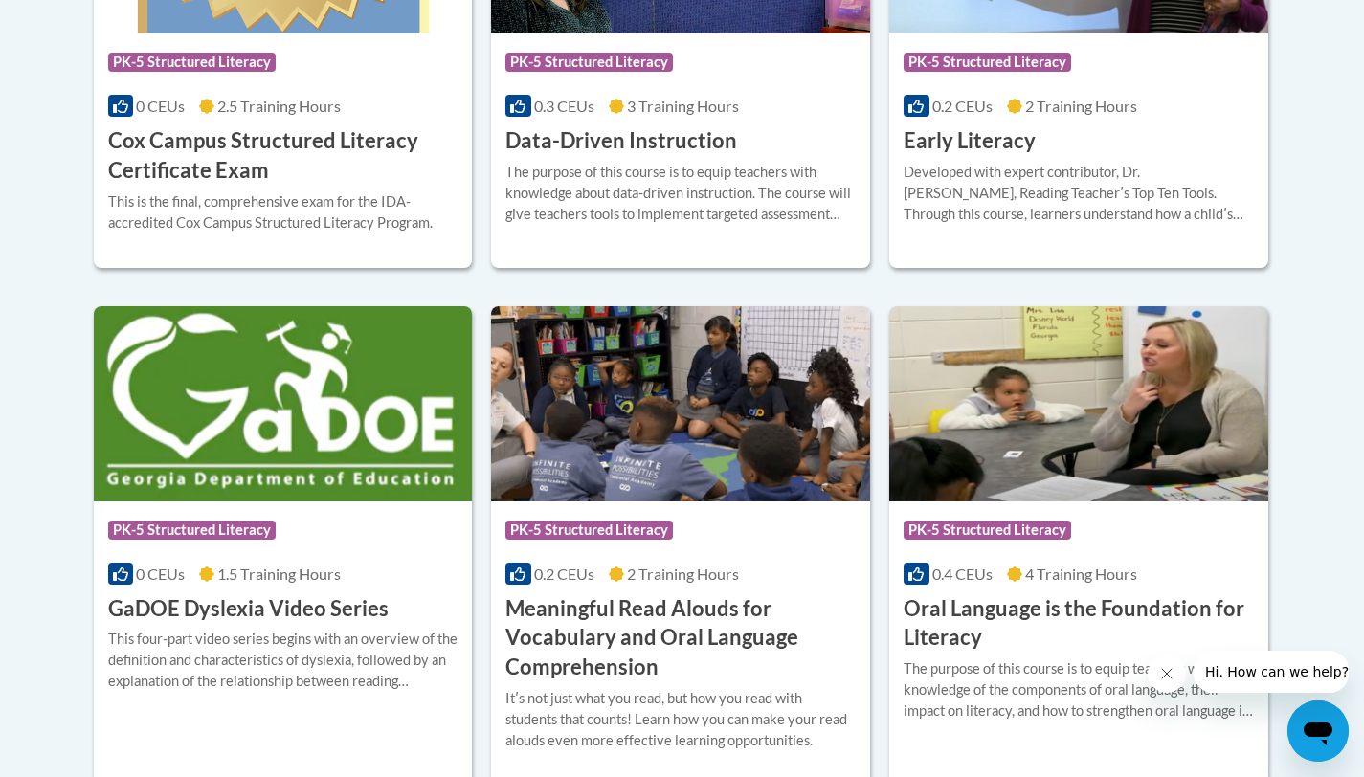
scroll to position [753, 0]
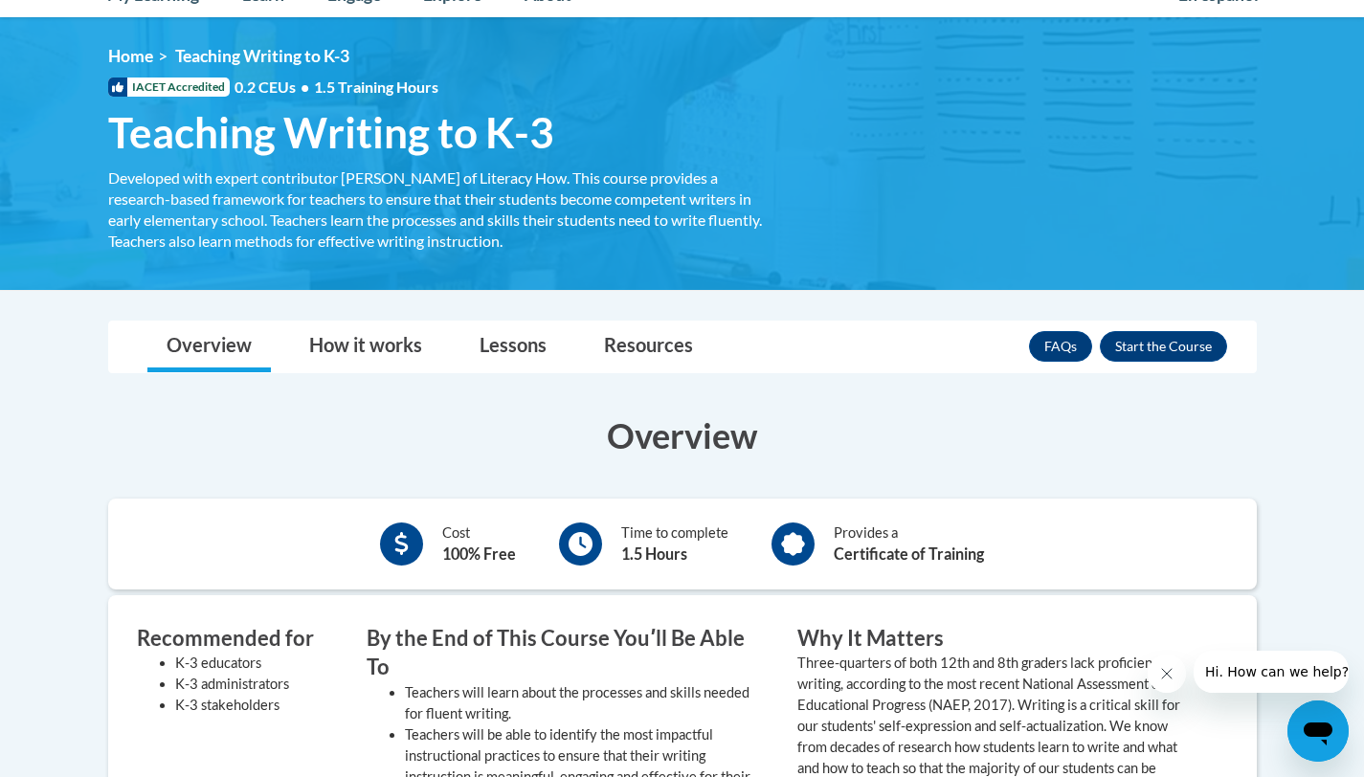
scroll to position [230, 0]
